Goal: Navigation & Orientation: Find specific page/section

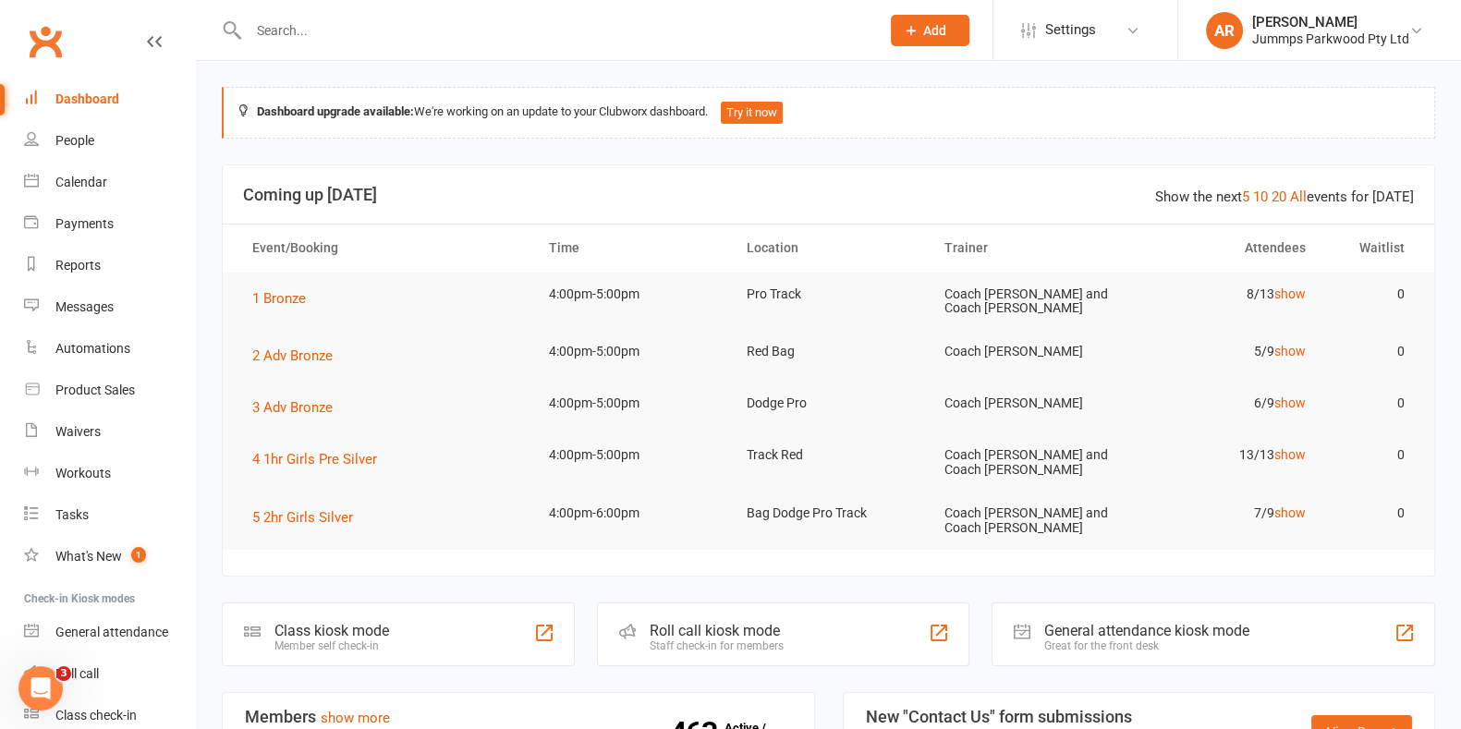
click at [102, 305] on div "Messages" at bounding box center [84, 306] width 58 height 15
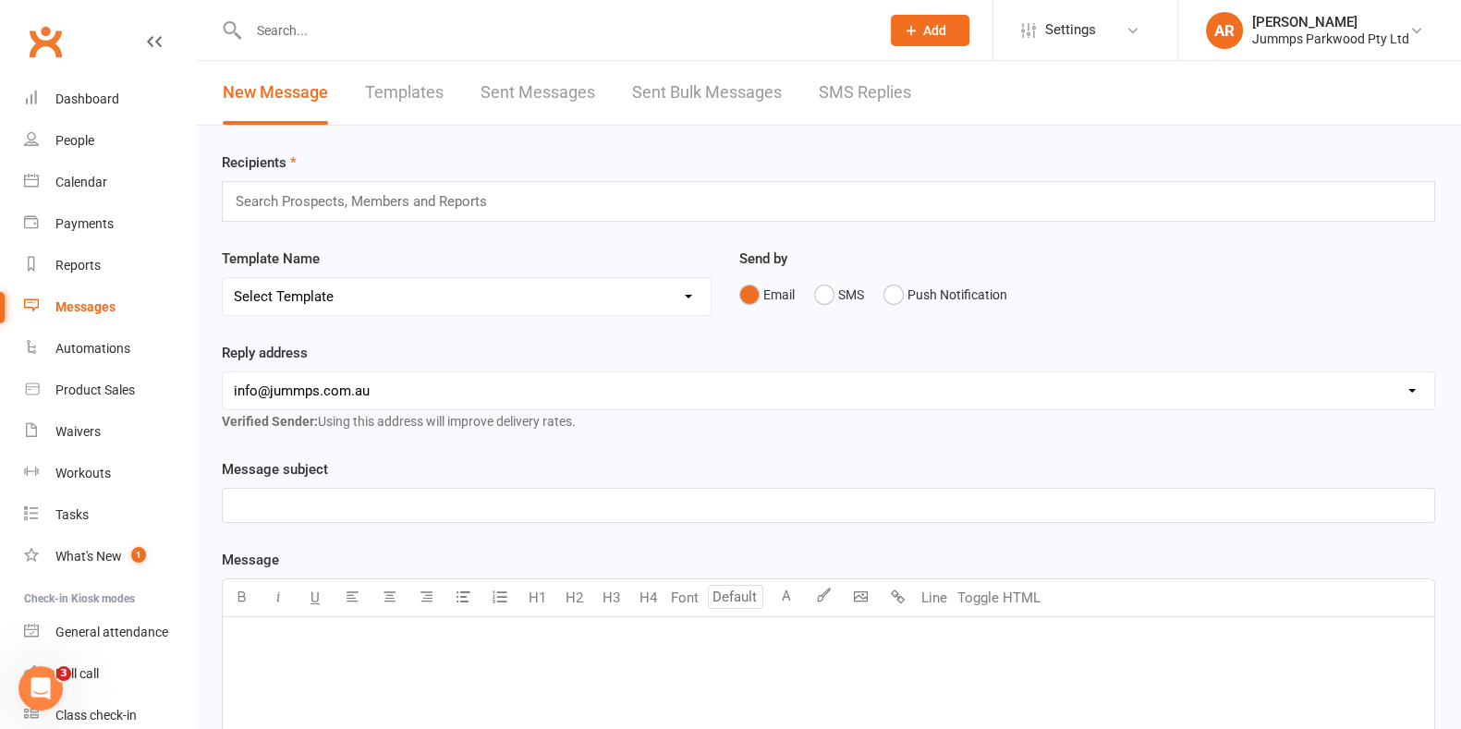
click at [562, 88] on link "Sent Messages" at bounding box center [538, 93] width 115 height 64
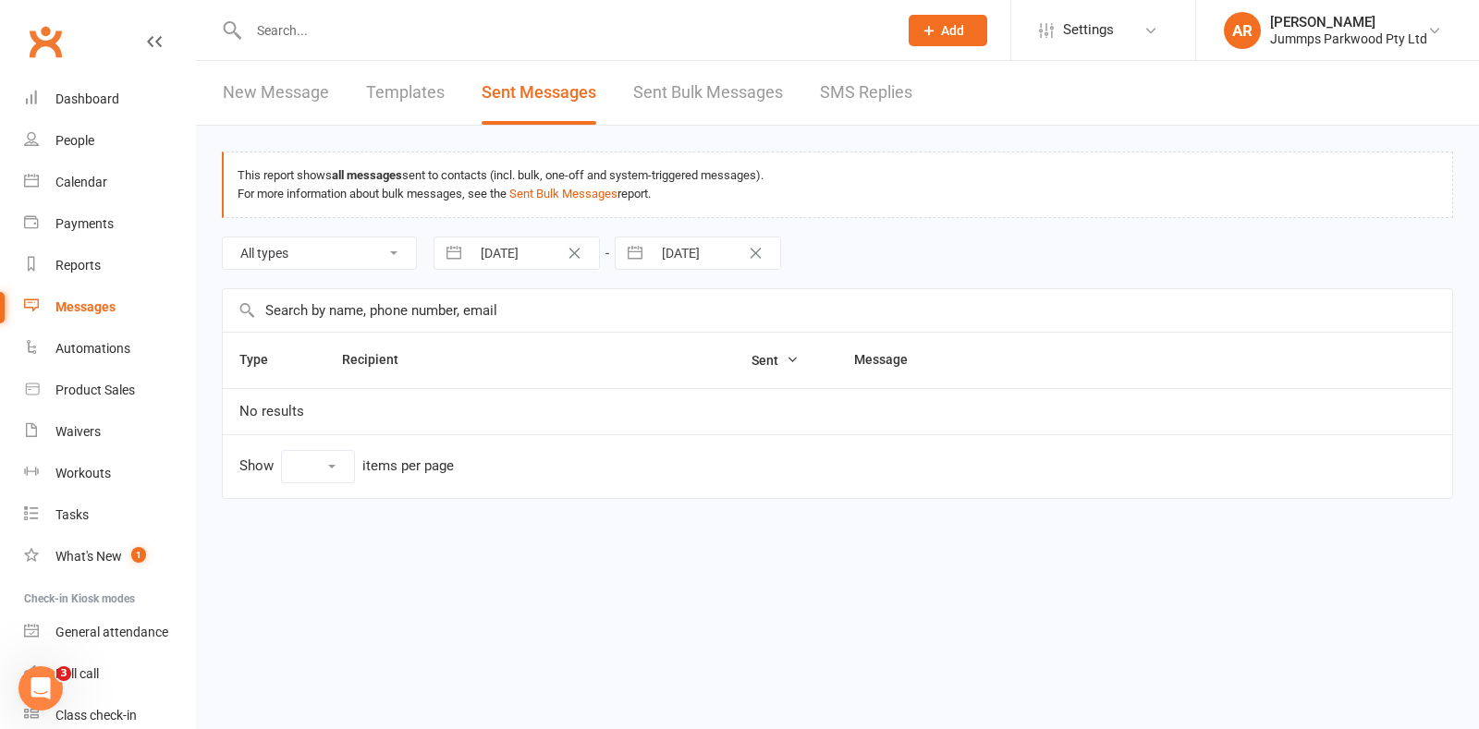
select select "10"
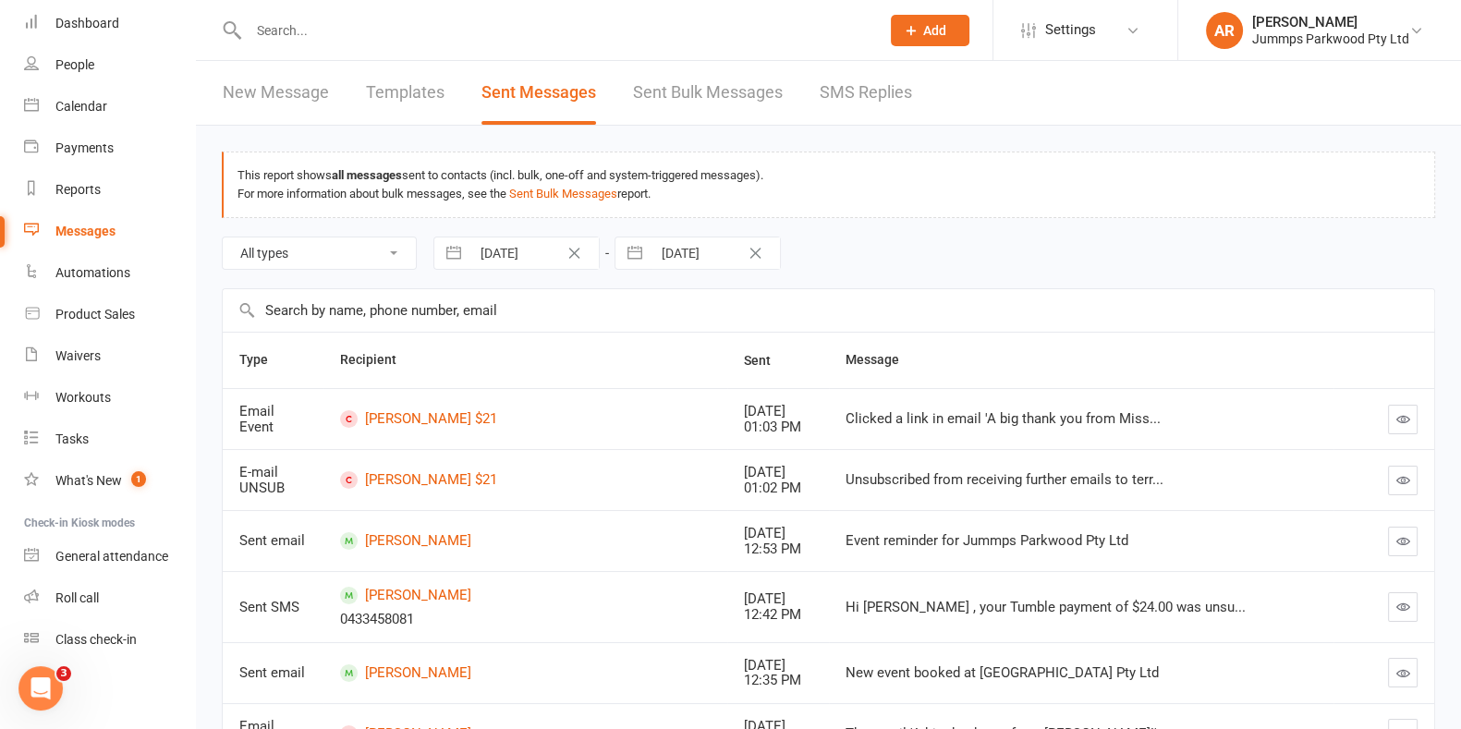
click at [279, 92] on link "New Message" at bounding box center [276, 93] width 106 height 64
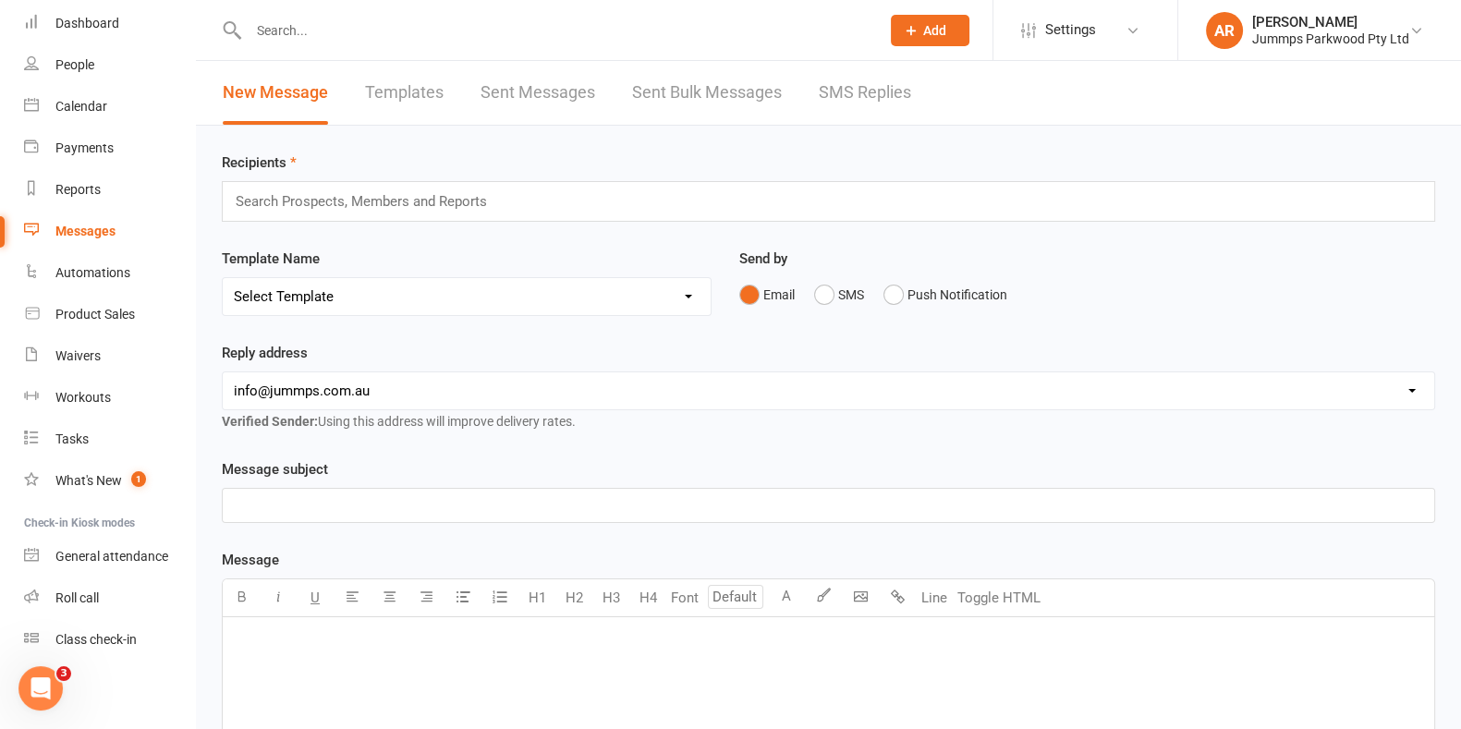
click at [61, 233] on div "Messages" at bounding box center [85, 231] width 60 height 15
click at [538, 94] on link "Sent Messages" at bounding box center [538, 93] width 115 height 64
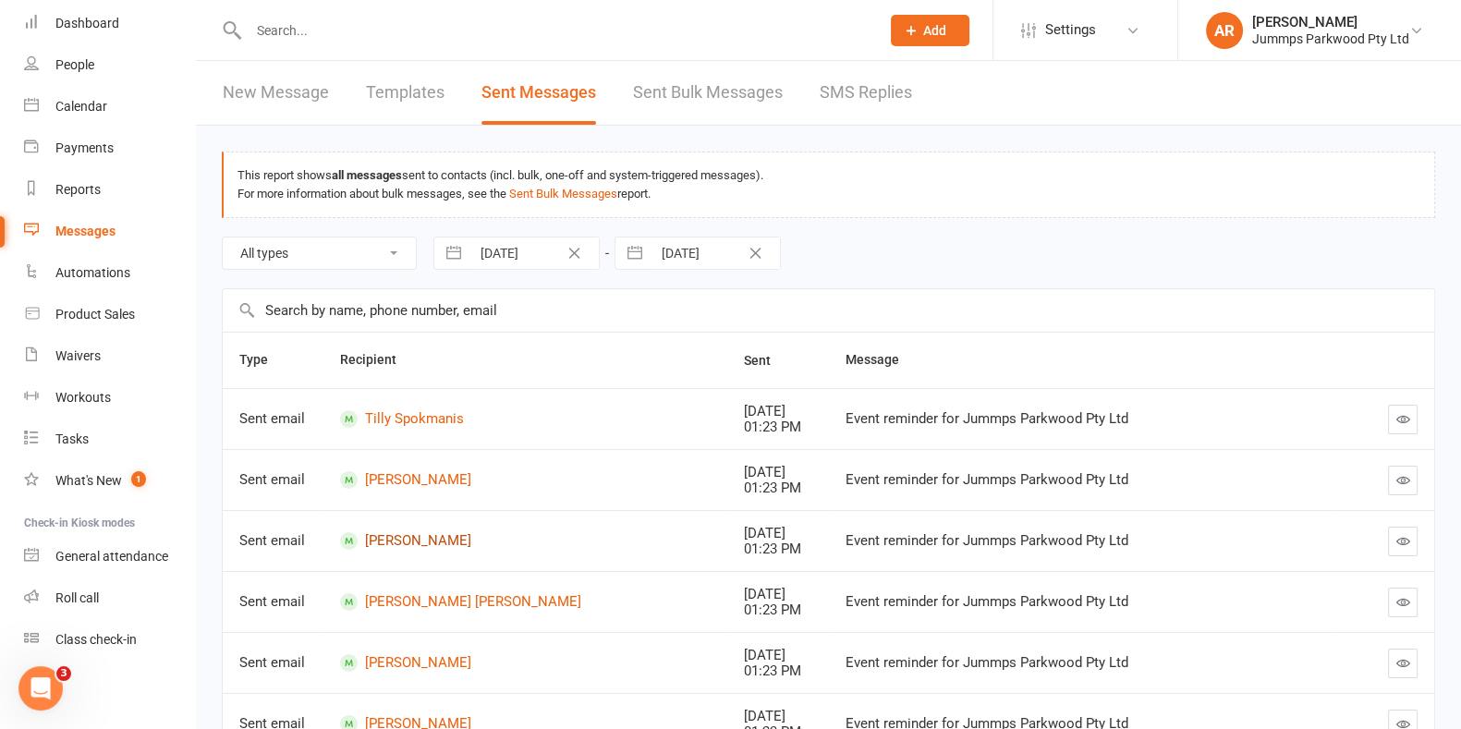
scroll to position [408, 0]
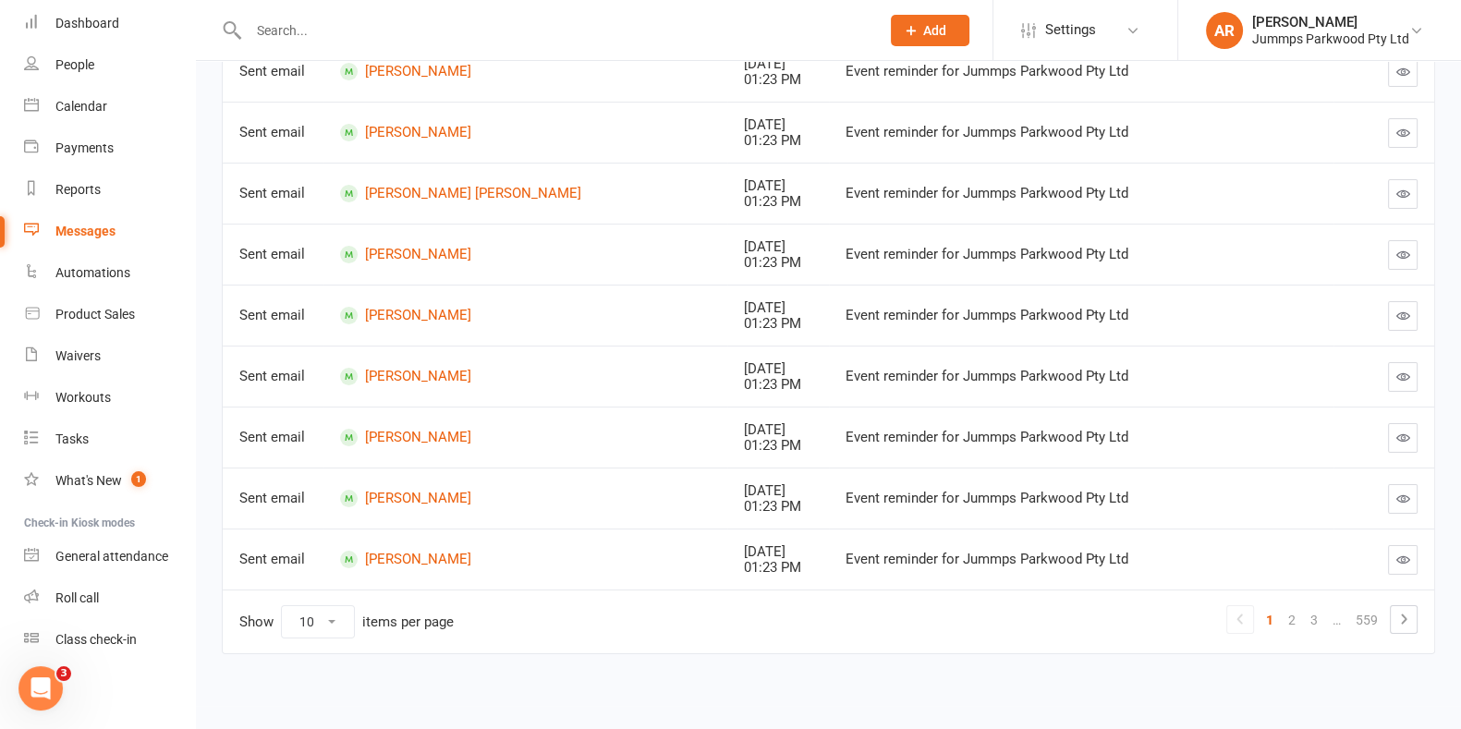
drag, startPoint x: 347, startPoint y: 601, endPoint x: 332, endPoint y: 612, distance: 19.2
click at [334, 611] on td "Show 10 25 50 100 items per page 1 2 3 … 559" at bounding box center [829, 622] width 1212 height 64
click at [332, 612] on select "10 25 50 100" at bounding box center [318, 621] width 72 height 31
select select "100"
click at [282, 606] on select "10 25 50 100" at bounding box center [318, 621] width 72 height 31
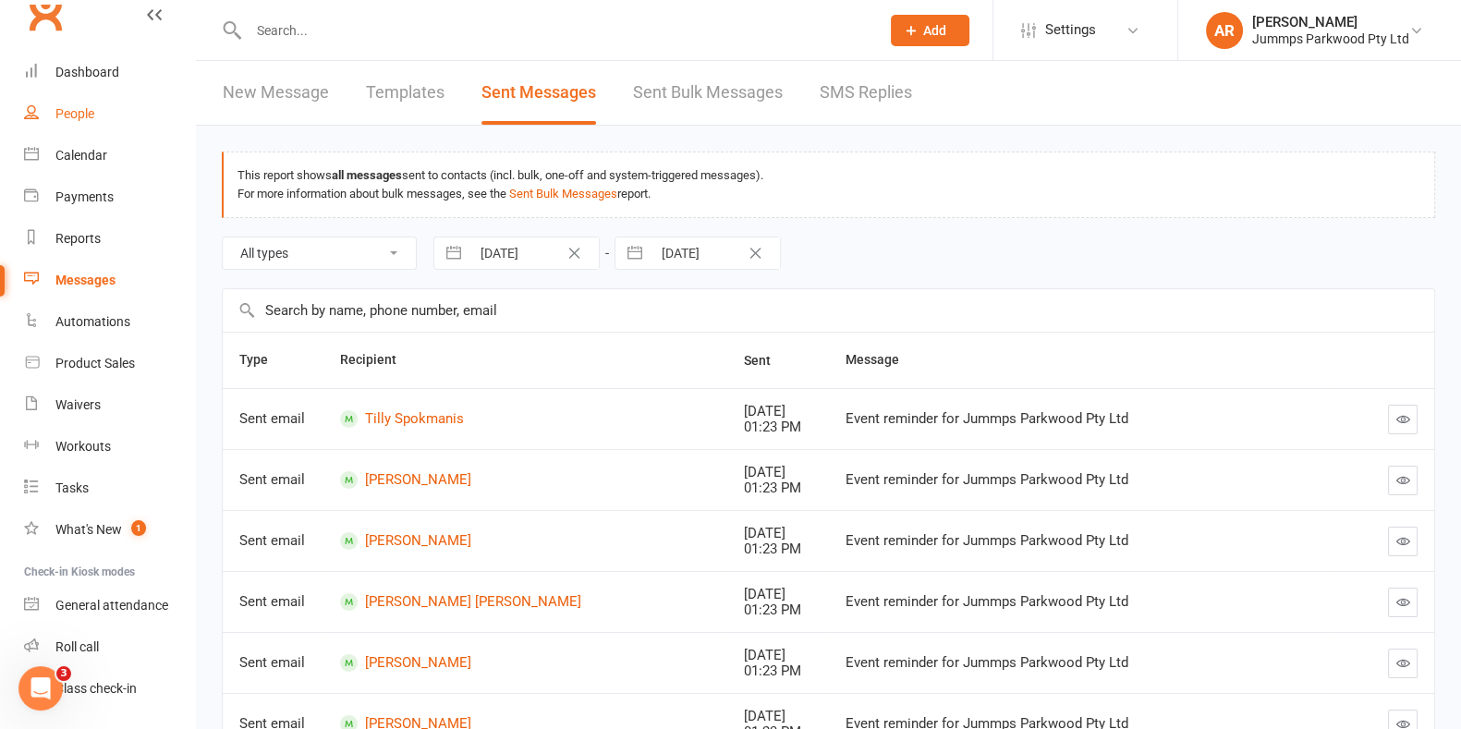
scroll to position [0, 0]
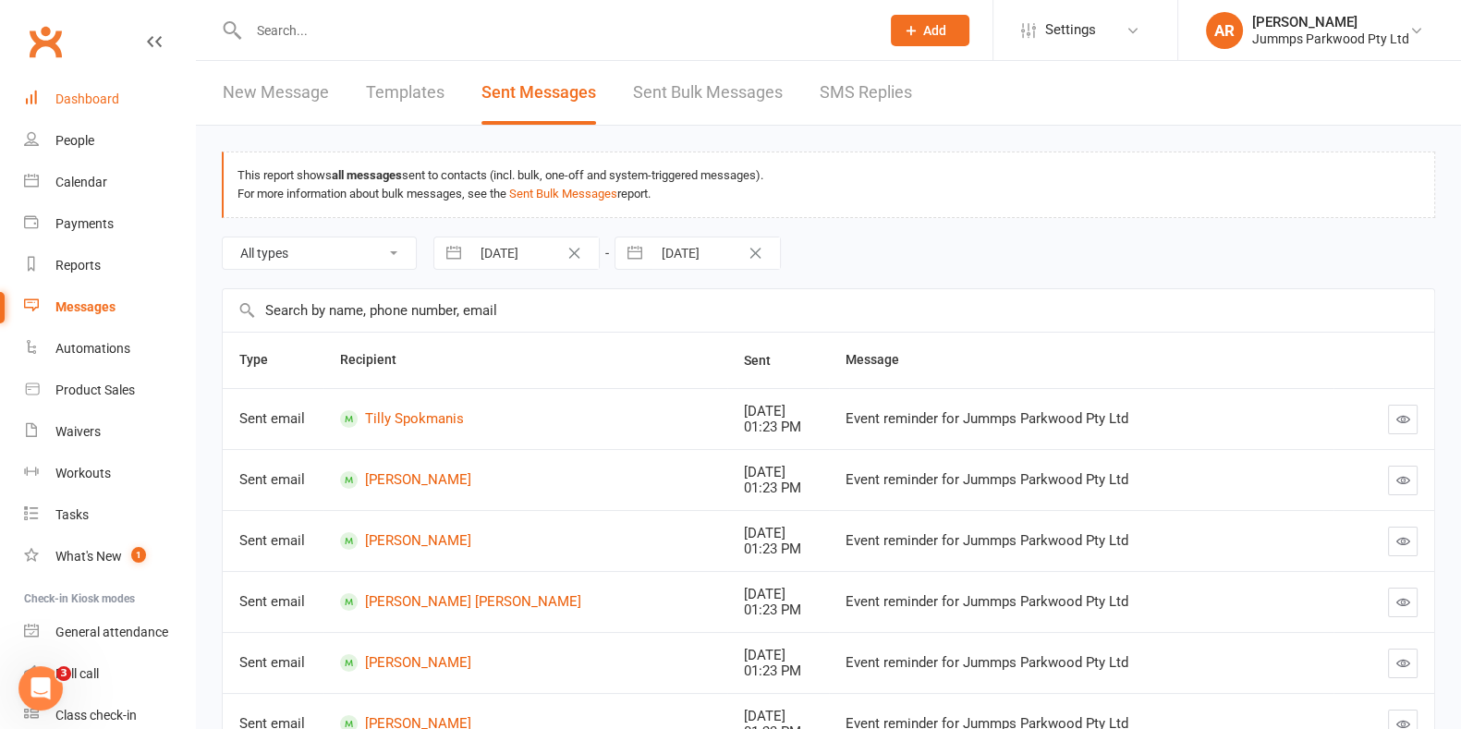
click at [120, 105] on link "Dashboard" at bounding box center [109, 100] width 171 height 42
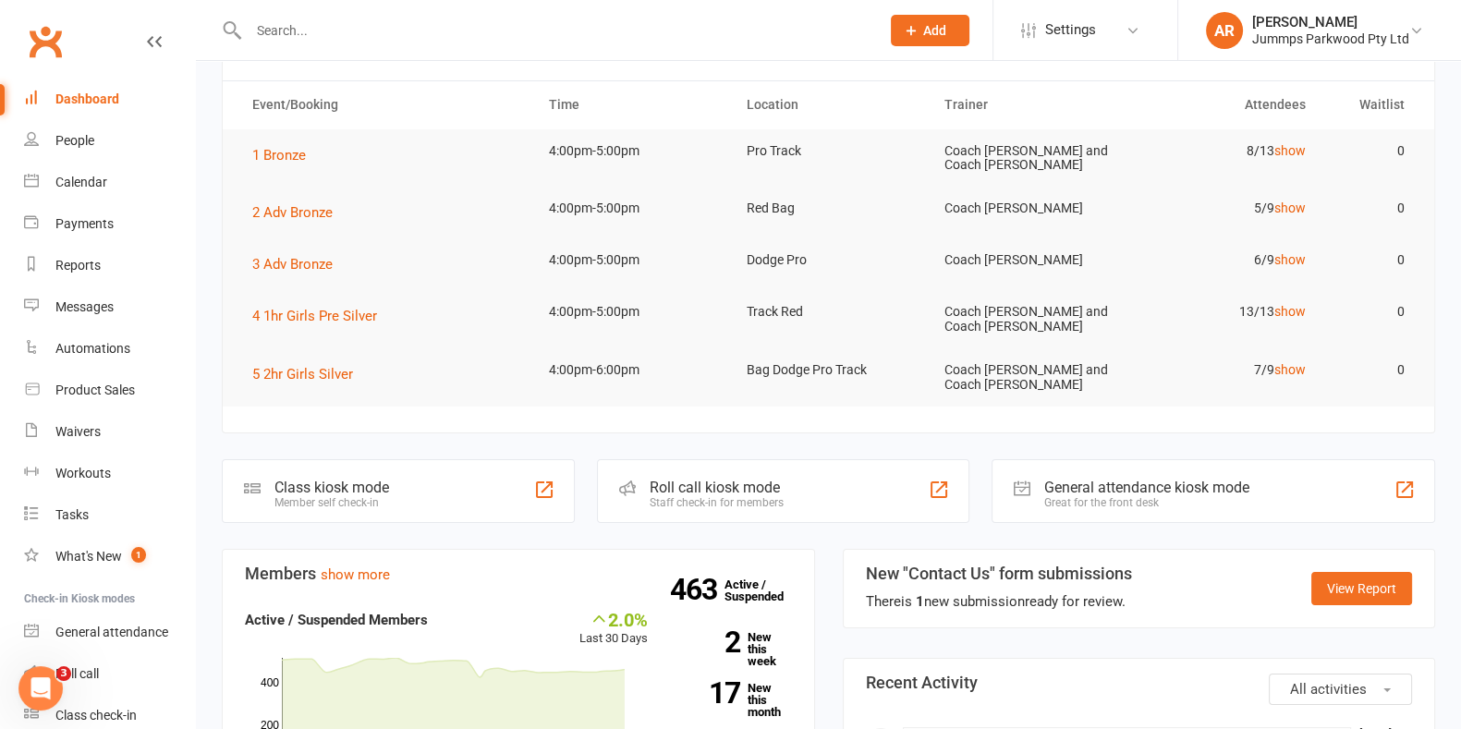
scroll to position [347, 0]
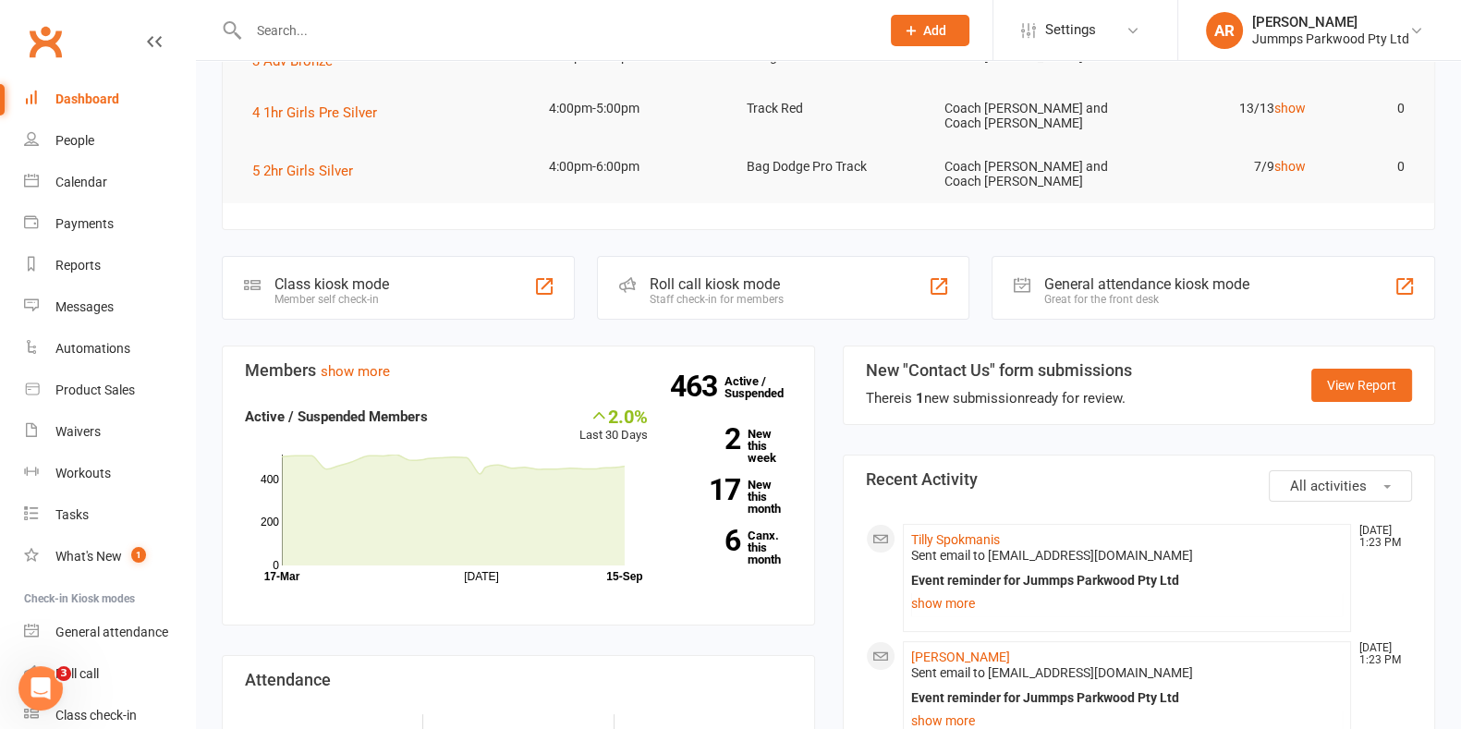
click at [781, 222] on section "Show the next 5 10 20 All events for [DATE] Coming up [DATE] Event/Booking Time…" at bounding box center [828, 24] width 1213 height 413
